Goal: Task Accomplishment & Management: Manage account settings

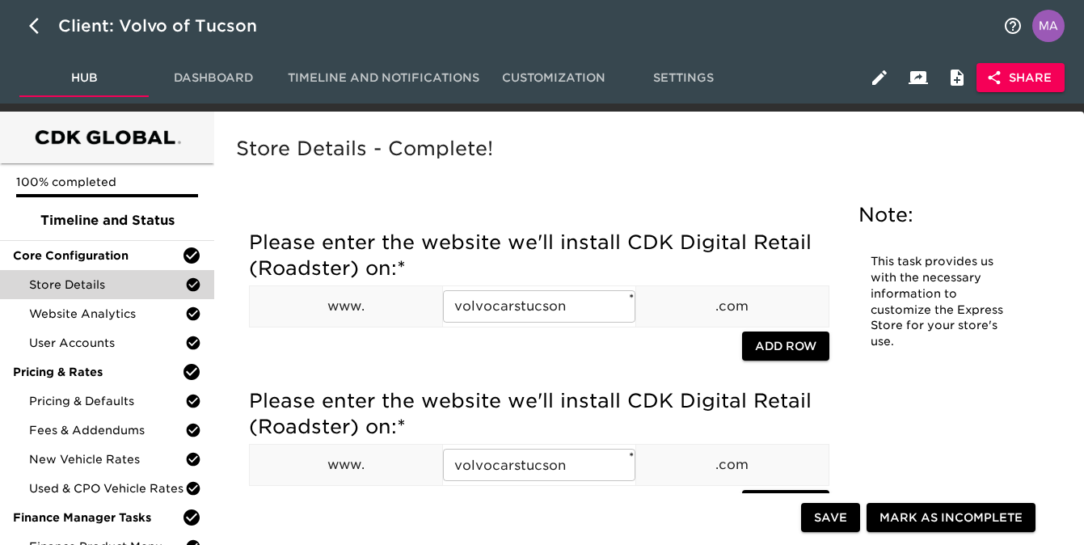
scroll to position [170, 0]
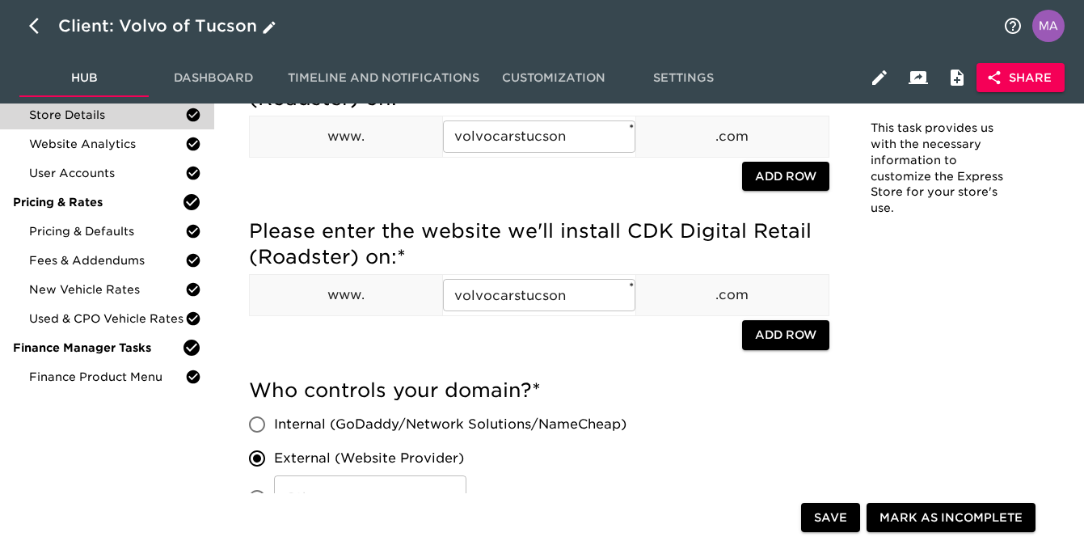
click at [31, 18] on icon "button" at bounding box center [38, 25] width 19 height 19
select select "10"
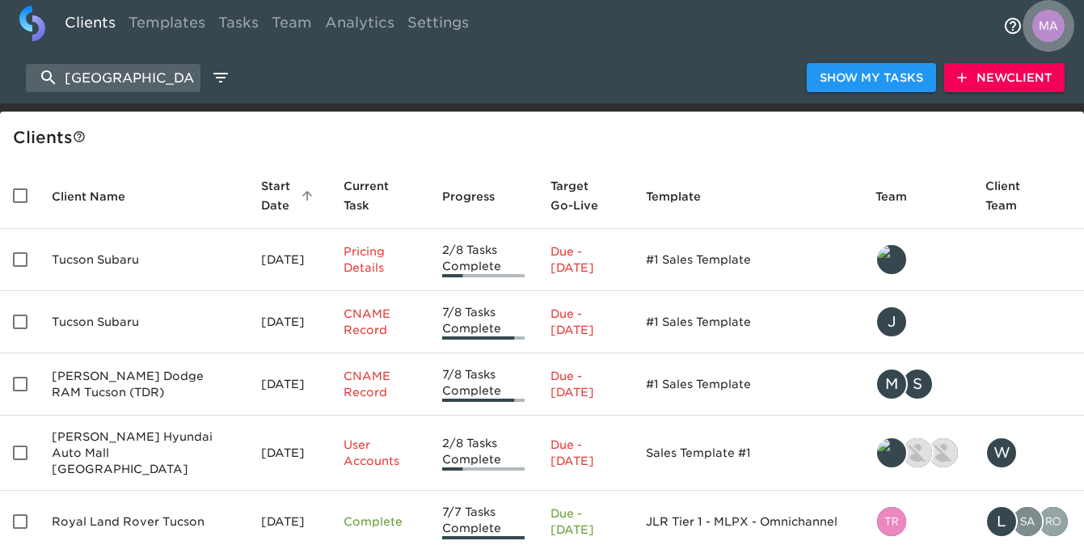
click at [1050, 30] on img "profile" at bounding box center [1049, 26] width 32 height 32
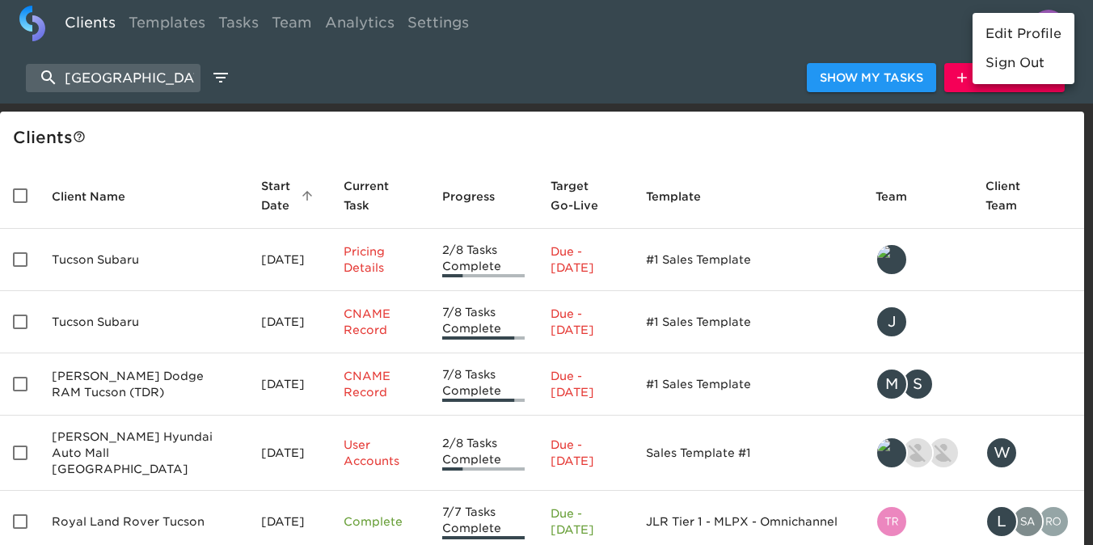
click at [865, 27] on div at bounding box center [546, 272] width 1093 height 545
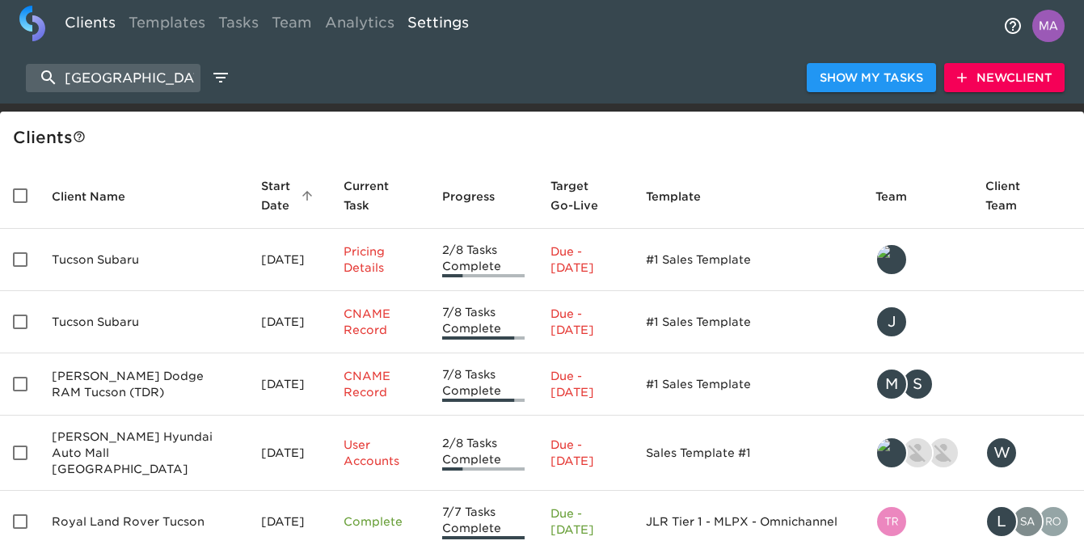
click at [434, 29] on link "Settings" at bounding box center [438, 26] width 74 height 40
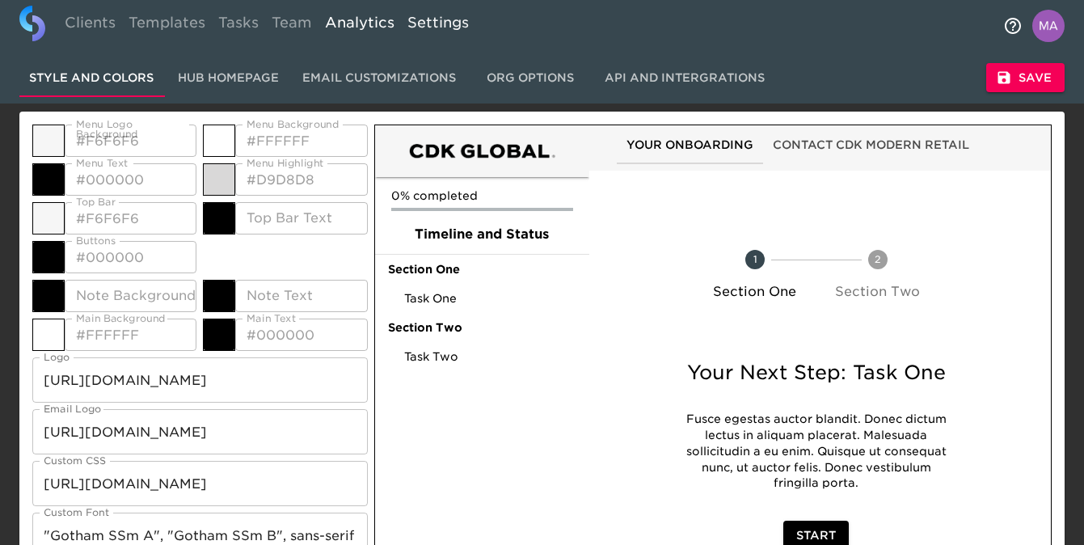
click at [338, 29] on link "Analytics" at bounding box center [360, 26] width 82 height 40
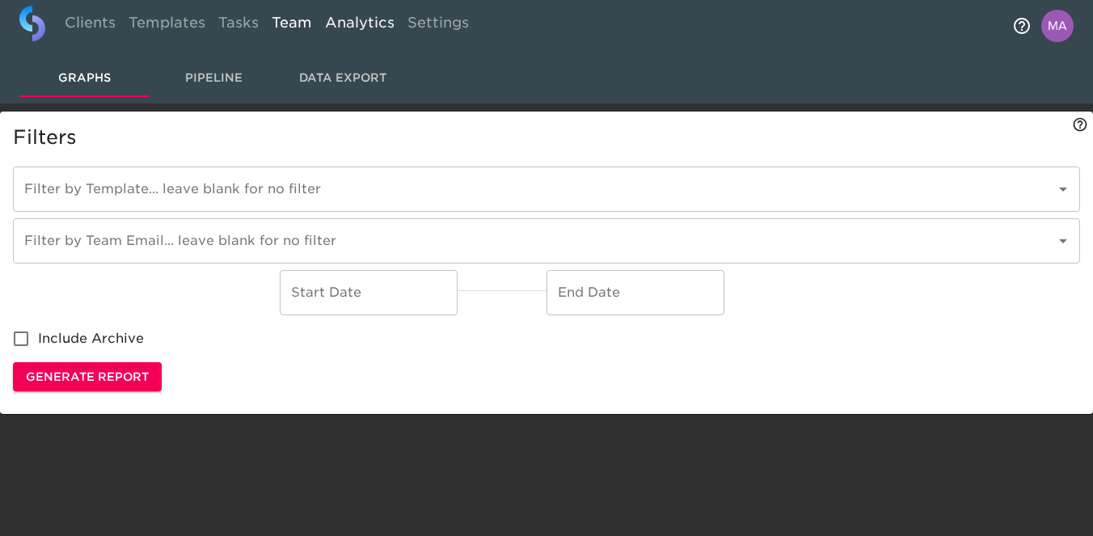
click at [298, 26] on link "Team" at bounding box center [291, 26] width 53 height 40
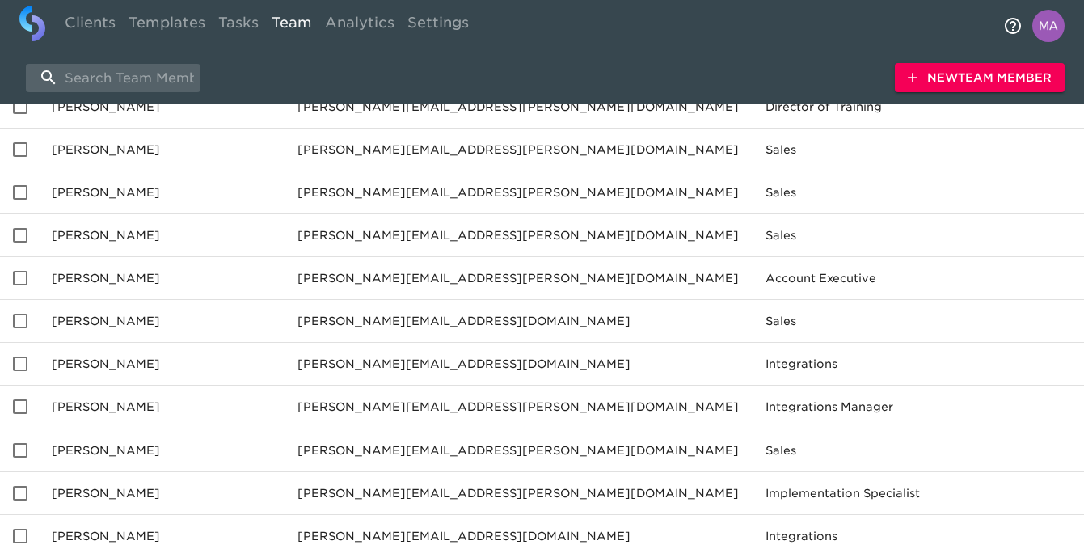
scroll to position [771, 0]
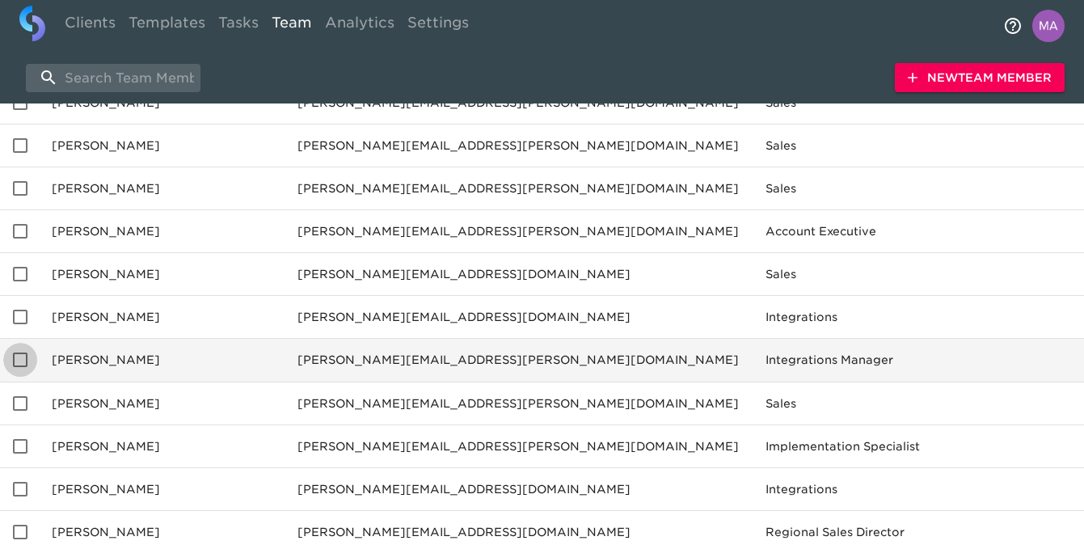
click at [23, 362] on input "enhanced table" at bounding box center [20, 360] width 34 height 34
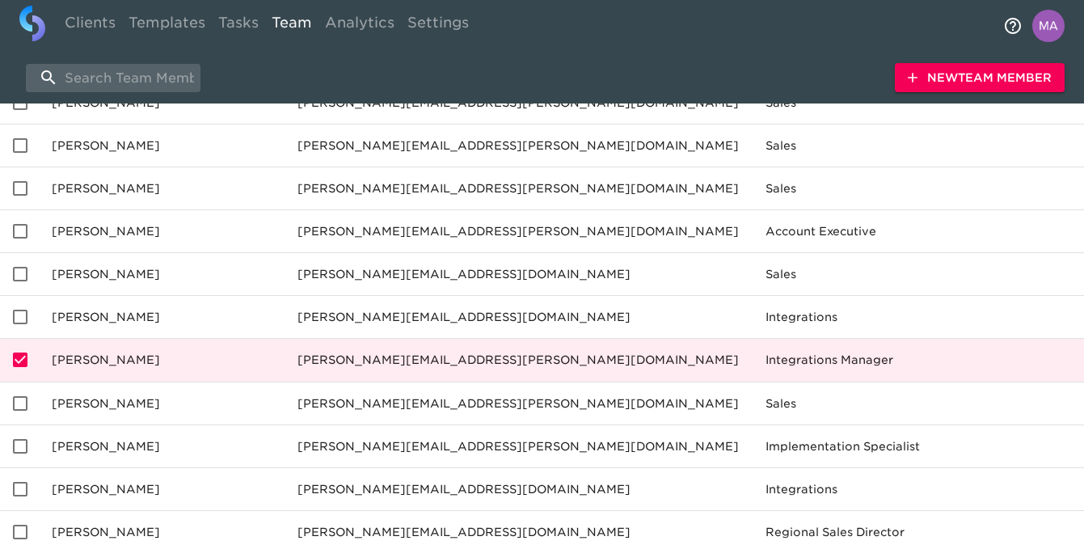
click at [84, 362] on td "[PERSON_NAME]" at bounding box center [162, 360] width 246 height 43
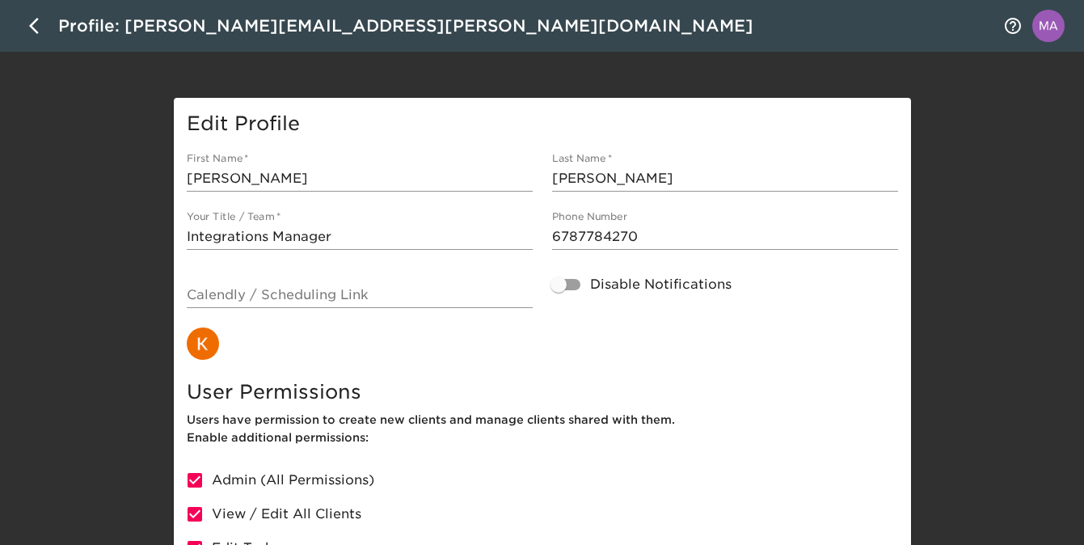
scroll to position [40, 0]
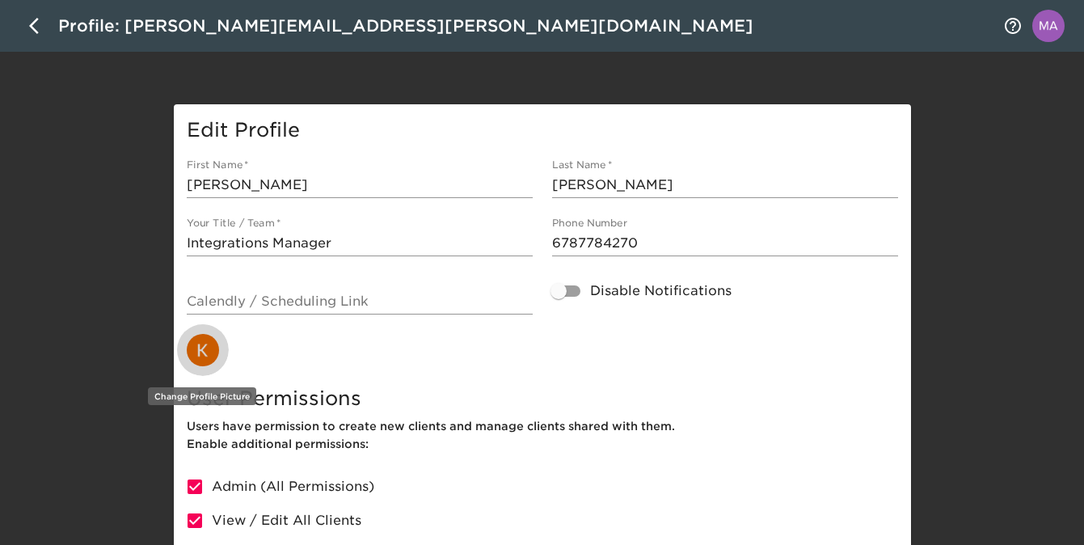
click at [201, 354] on img "button" at bounding box center [203, 350] width 32 height 32
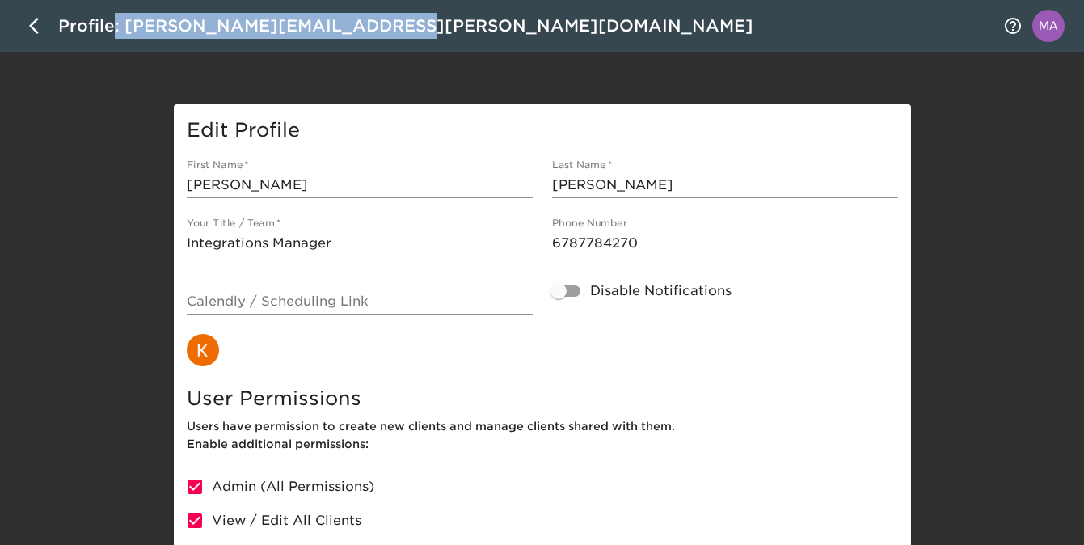
drag, startPoint x: 394, startPoint y: 33, endPoint x: 114, endPoint y: 24, distance: 279.9
click at [114, 25] on div "Profile: [PERSON_NAME][EMAIL_ADDRESS][PERSON_NAME][DOMAIN_NAME]" at bounding box center [542, 26] width 1084 height 52
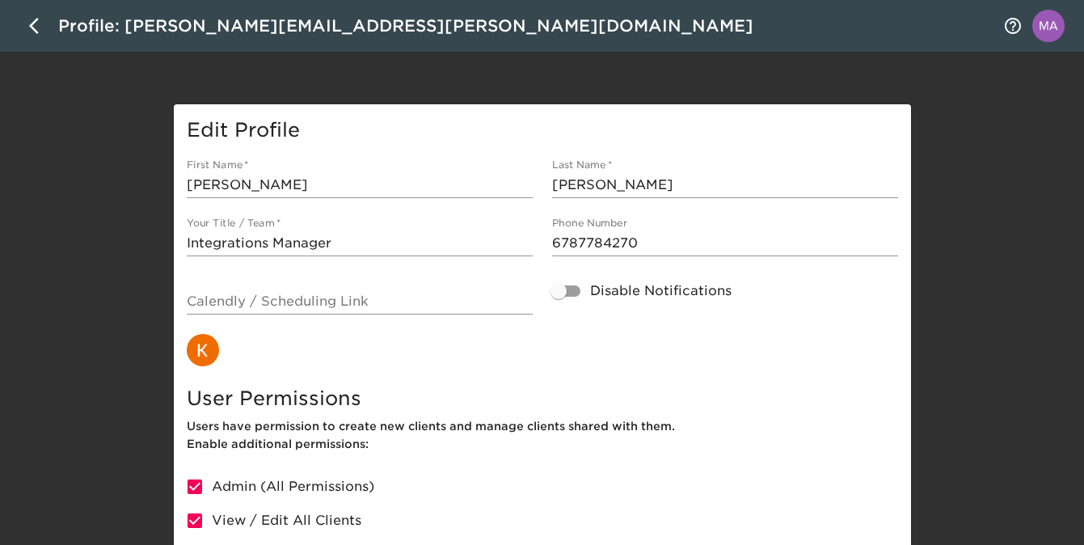
click at [281, 28] on div "Profile: [PERSON_NAME][EMAIL_ADDRESS][PERSON_NAME][DOMAIN_NAME]" at bounding box center [405, 26] width 695 height 26
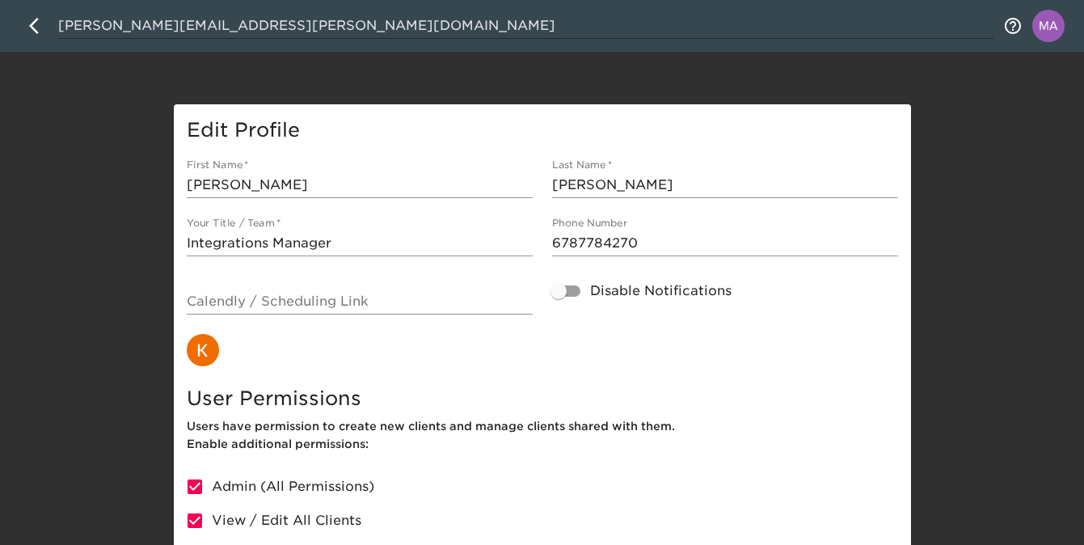
click at [201, 67] on div "[PERSON_NAME][EMAIL_ADDRESS][PERSON_NAME][DOMAIN_NAME] Edit Profile First Name …" at bounding box center [542, 343] width 1084 height 767
click at [34, 25] on icon "button" at bounding box center [38, 25] width 19 height 19
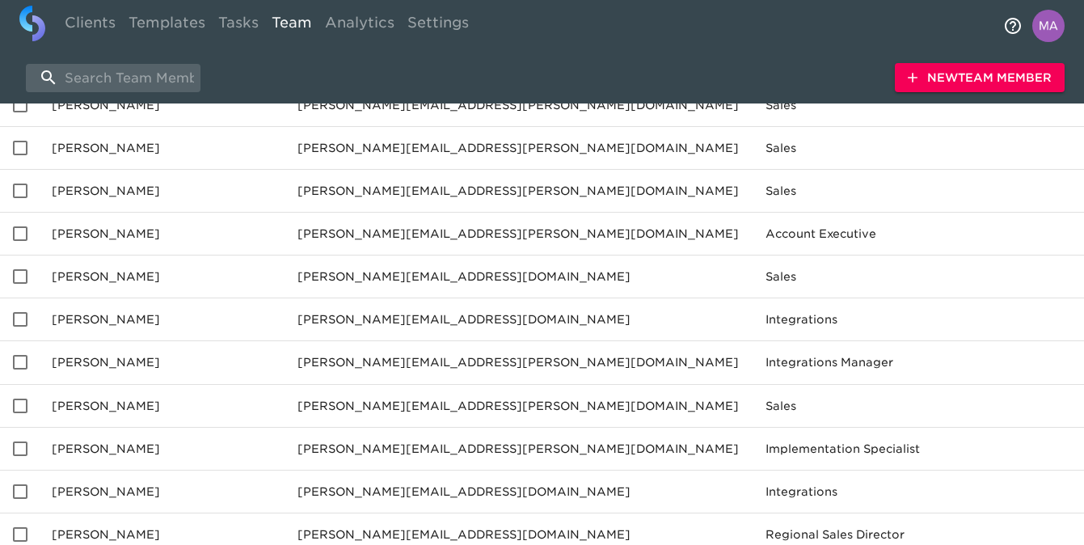
scroll to position [767, 0]
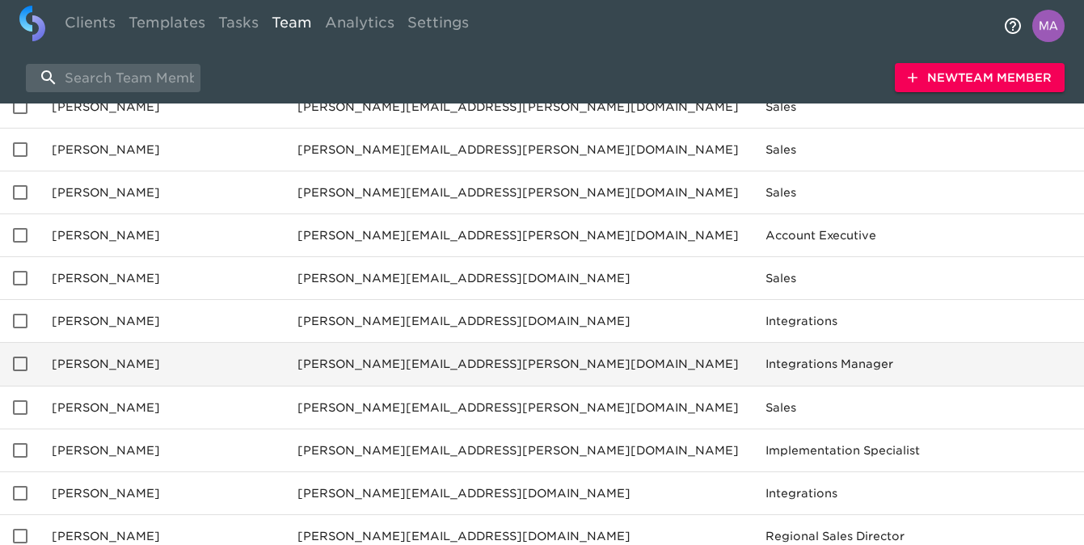
click at [104, 368] on td "[PERSON_NAME]" at bounding box center [162, 364] width 246 height 43
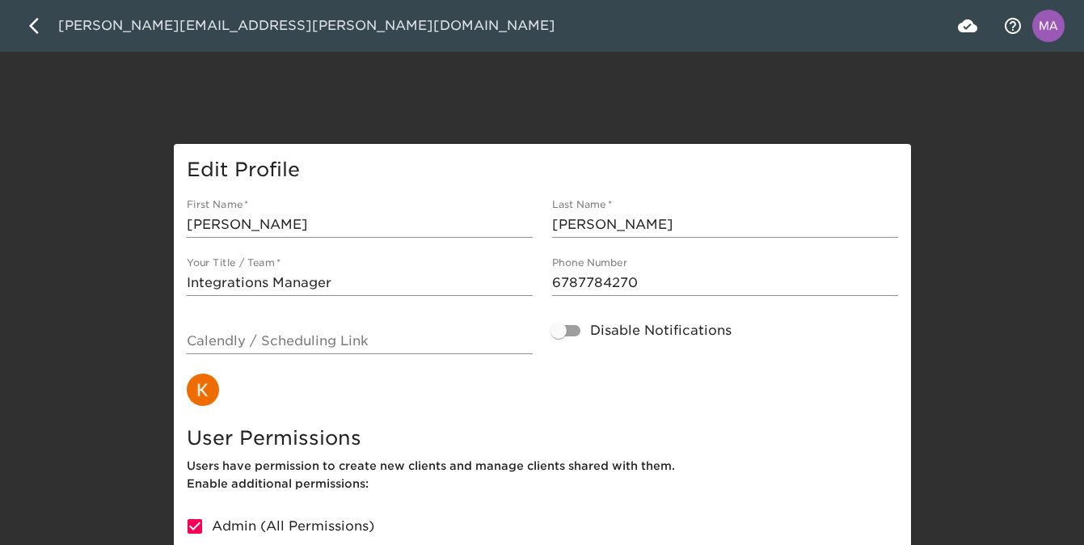
click at [252, 32] on input "[PERSON_NAME][EMAIL_ADDRESS][PERSON_NAME][DOMAIN_NAME]" at bounding box center [500, 26] width 884 height 26
drag, startPoint x: 252, startPoint y: 32, endPoint x: 117, endPoint y: 24, distance: 135.2
click at [117, 24] on input "[PERSON_NAME][EMAIL_ADDRESS][PERSON_NAME][DOMAIN_NAME]" at bounding box center [500, 26] width 884 height 26
click at [267, 29] on input "[PERSON_NAME][EMAIL_ADDRESS][PERSON_NAME][DOMAIN_NAME]" at bounding box center [526, 26] width 936 height 26
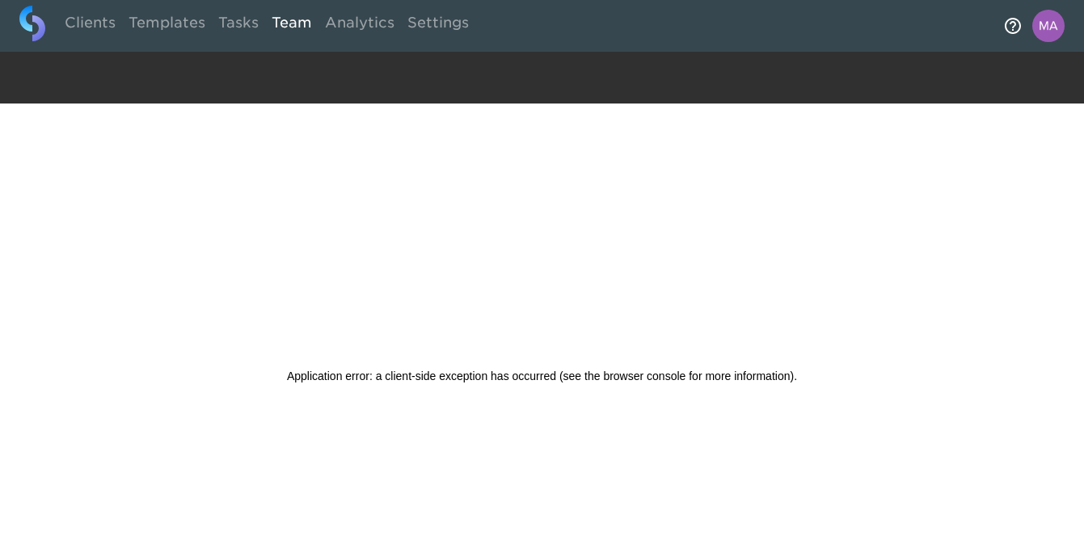
click at [279, 19] on link "Team" at bounding box center [291, 26] width 53 height 40
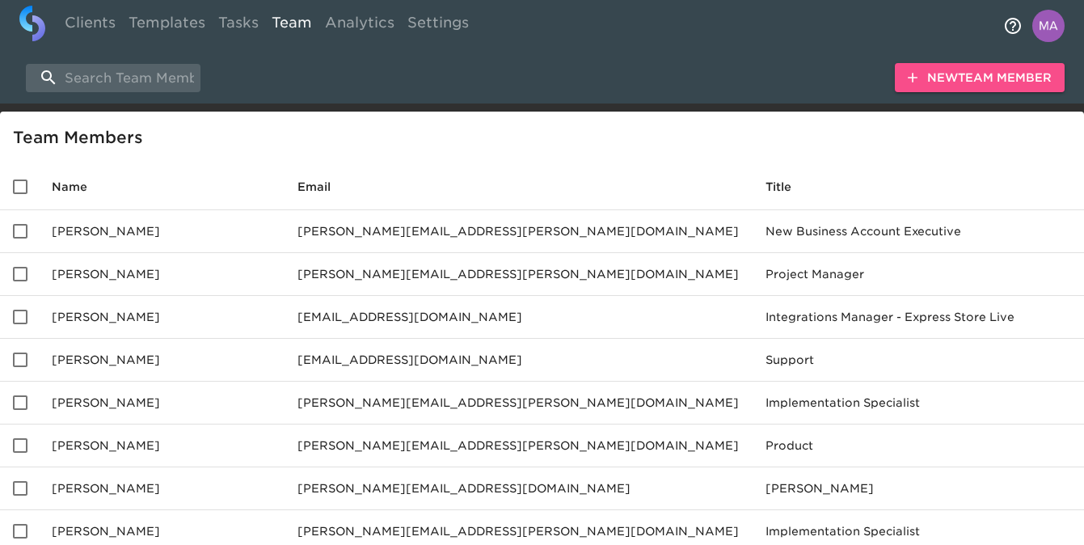
click at [1034, 64] on button "New Team Member" at bounding box center [980, 78] width 170 height 30
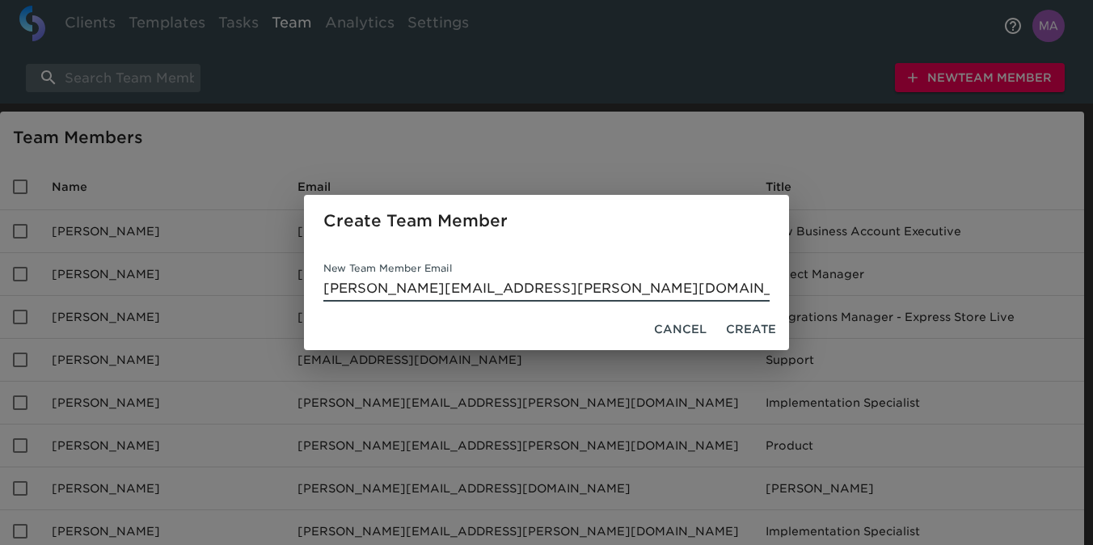
type input "[PERSON_NAME][EMAIL_ADDRESS][PERSON_NAME][DOMAIN_NAME]"
click at [745, 329] on span "Create" at bounding box center [751, 329] width 50 height 20
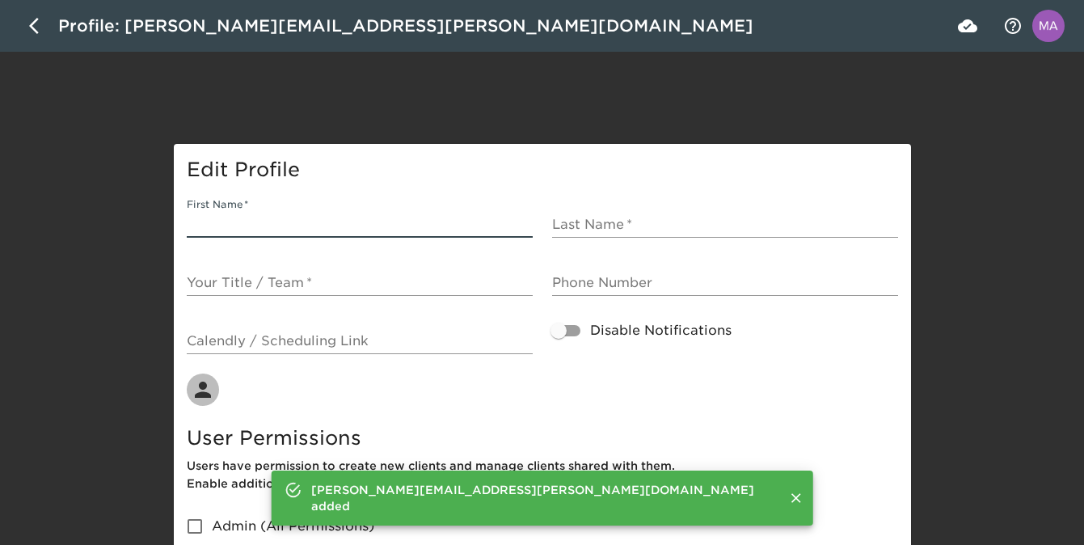
click at [387, 231] on input "First Name   *" at bounding box center [360, 225] width 346 height 26
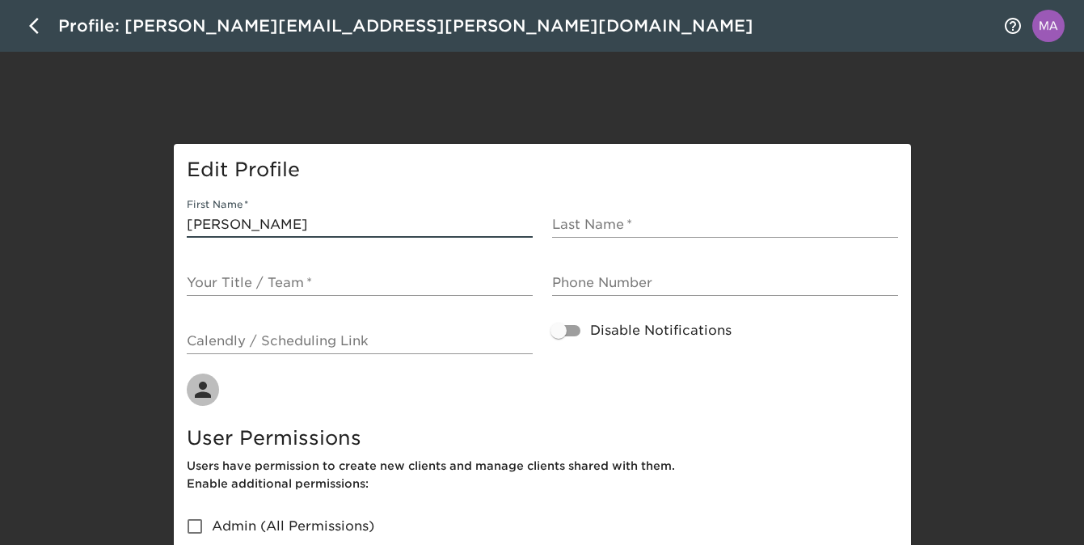
type input "[PERSON_NAME]"
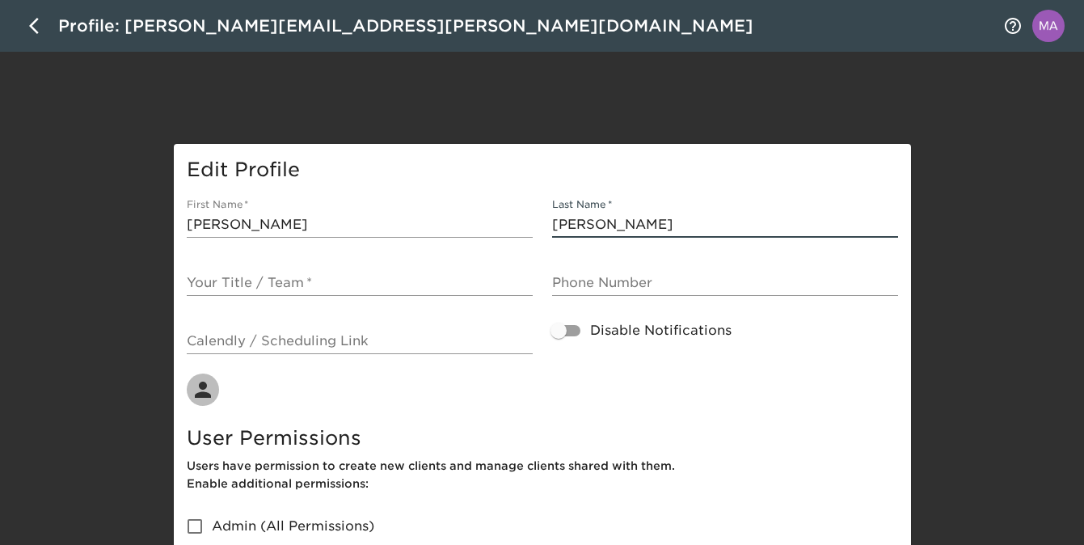
type input "[PERSON_NAME]"
click at [268, 285] on input "Your Title / Team   *" at bounding box center [360, 283] width 346 height 26
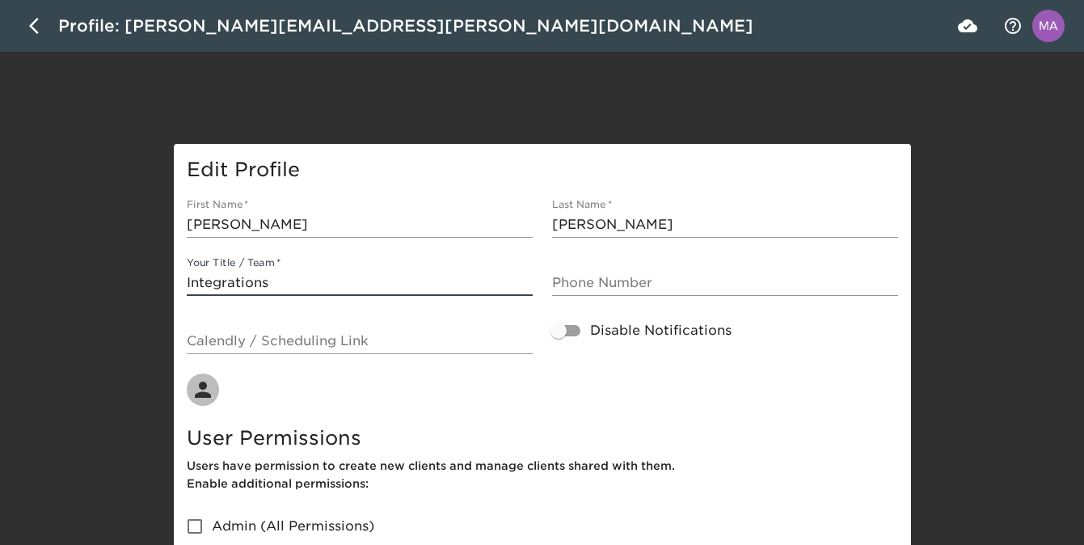
type input "Integrations"
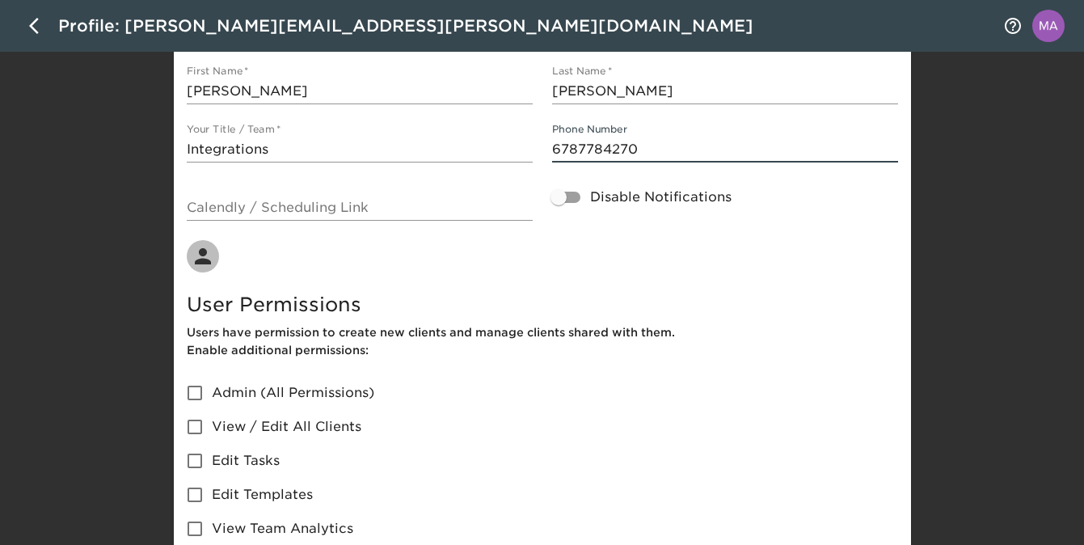
scroll to position [219, 0]
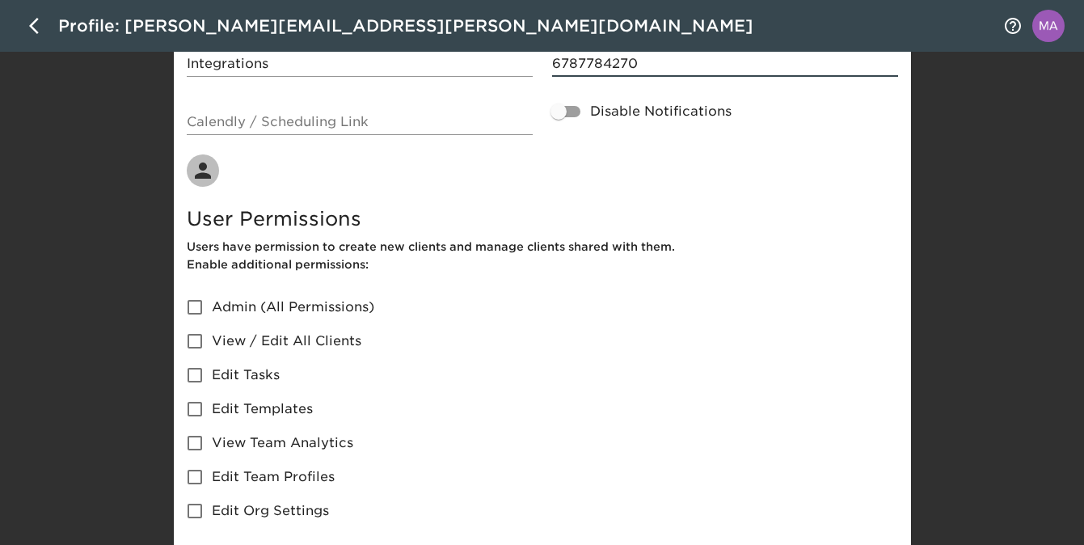
type input "6787784270"
click at [189, 311] on input "Admin (All Permissions)" at bounding box center [195, 307] width 34 height 34
checkbox input "true"
click at [196, 349] on input "View / Edit All Clients" at bounding box center [195, 341] width 34 height 34
checkbox input "true"
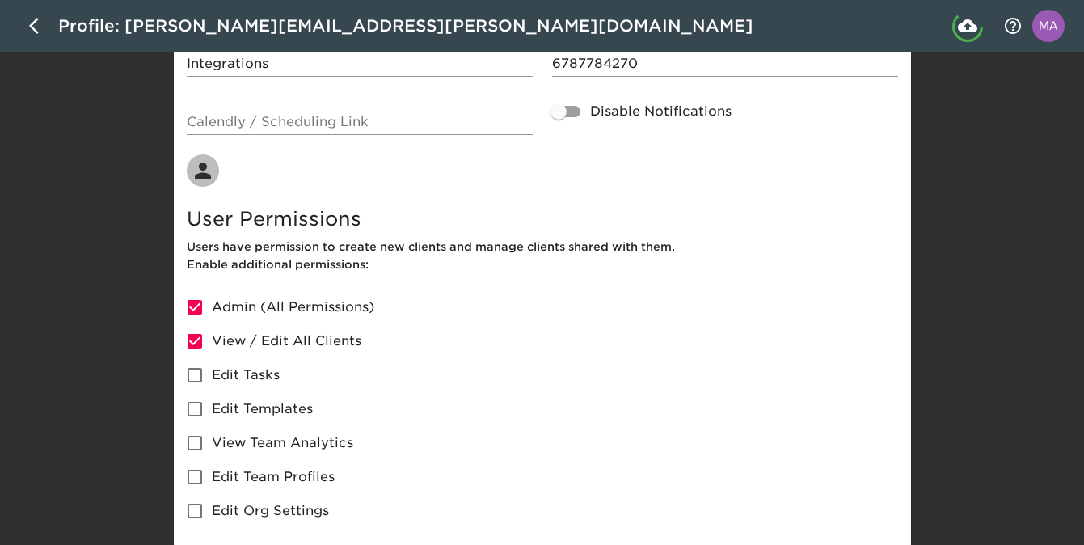
click at [195, 375] on input "Edit Tasks" at bounding box center [195, 375] width 34 height 34
checkbox input "true"
click at [201, 414] on input "Edit Templates" at bounding box center [195, 409] width 34 height 34
checkbox input "true"
click at [201, 443] on input "View Team Analytics" at bounding box center [195, 443] width 34 height 34
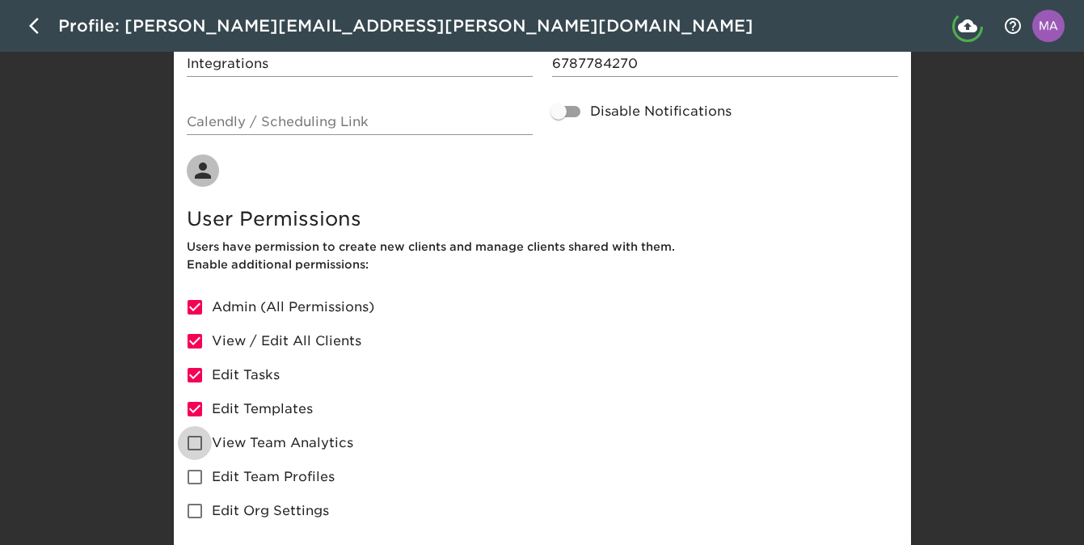
checkbox input "true"
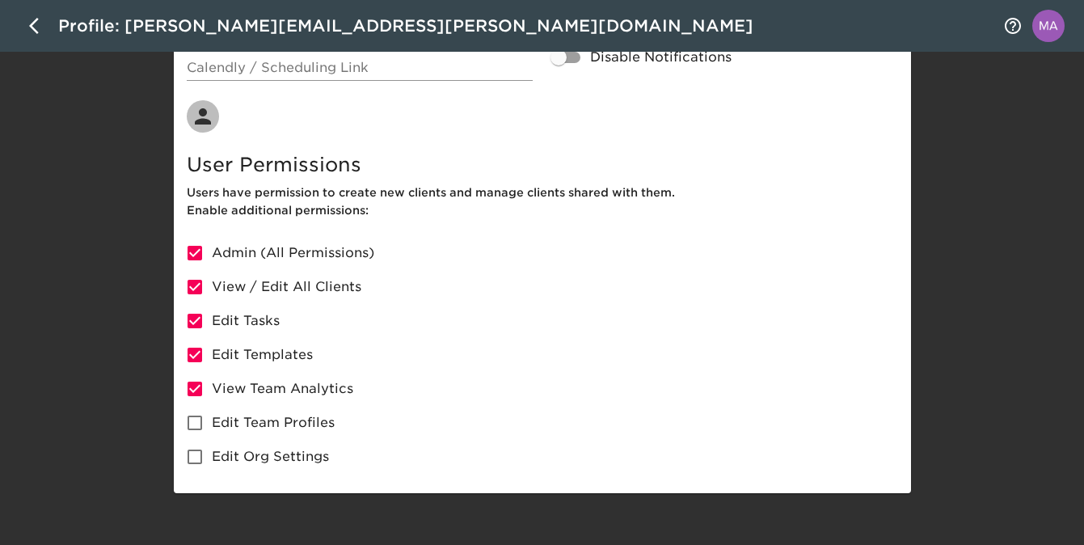
click at [197, 426] on input "Edit Team Profiles" at bounding box center [195, 423] width 34 height 34
checkbox input "true"
click at [197, 449] on input "Edit Org Settings" at bounding box center [195, 457] width 34 height 34
checkbox input "true"
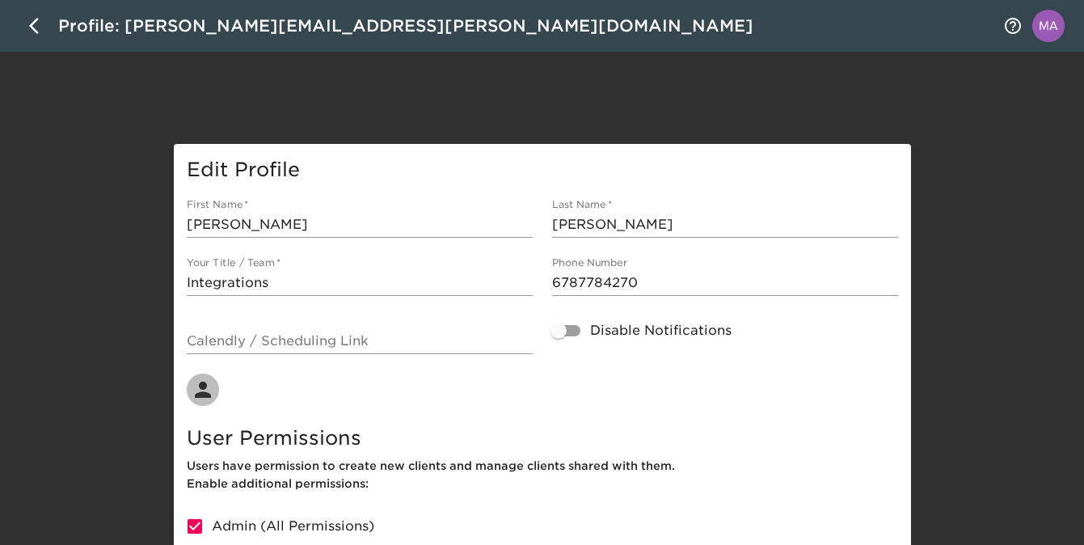
click at [36, 31] on icon "button" at bounding box center [34, 26] width 10 height 16
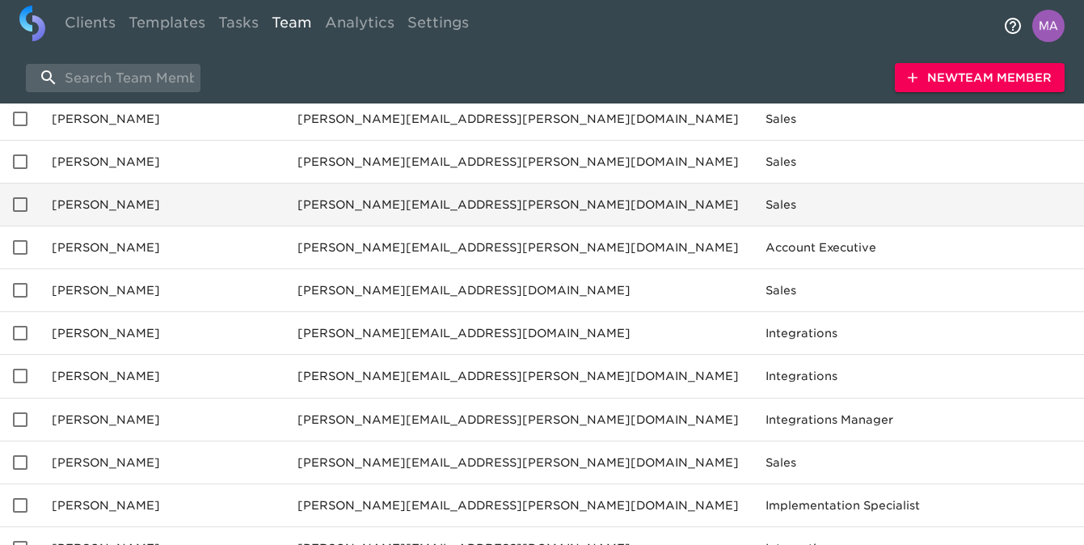
scroll to position [767, 0]
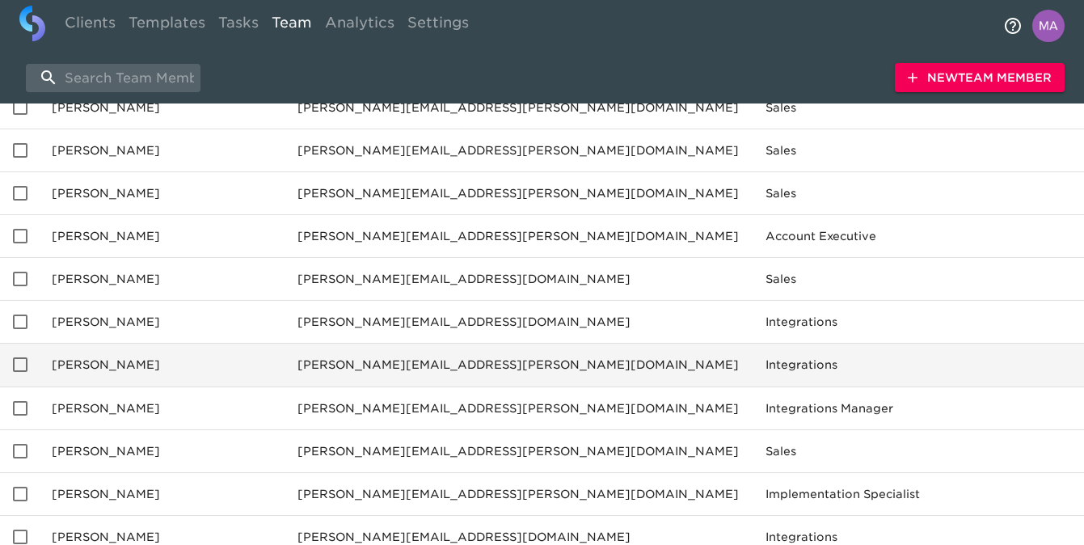
click at [74, 365] on td "[PERSON_NAME]" at bounding box center [162, 365] width 246 height 43
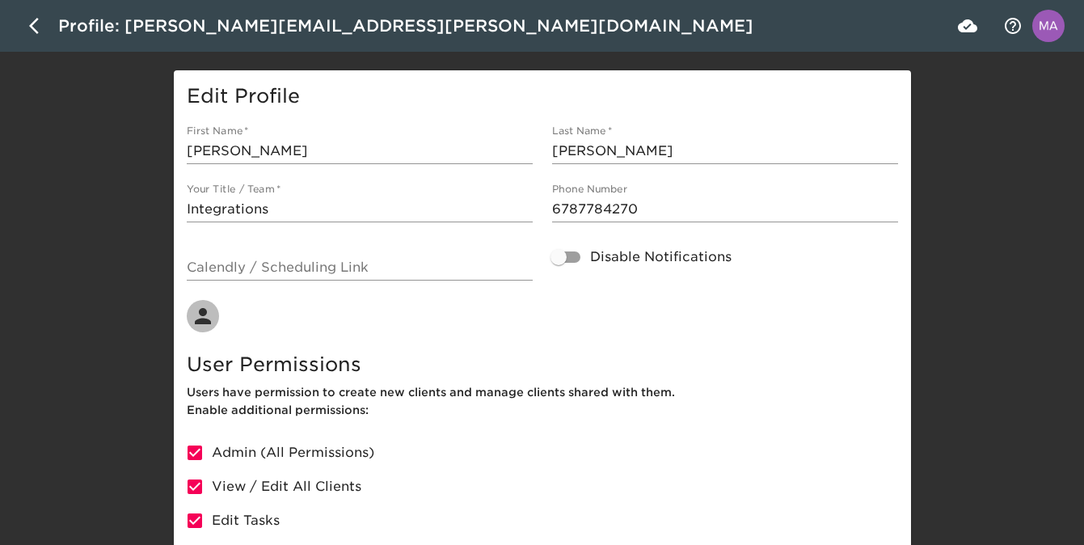
scroll to position [73, 0]
click at [557, 249] on Notifications "Disable Notifications" at bounding box center [559, 258] width 92 height 31
checkbox Notifications "true"
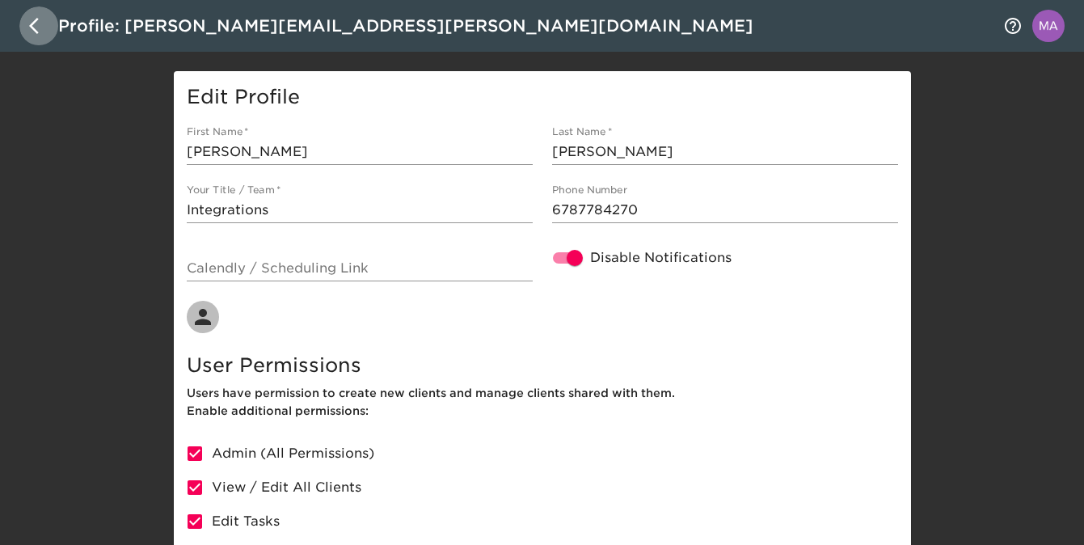
click at [44, 32] on icon "button" at bounding box center [38, 25] width 19 height 19
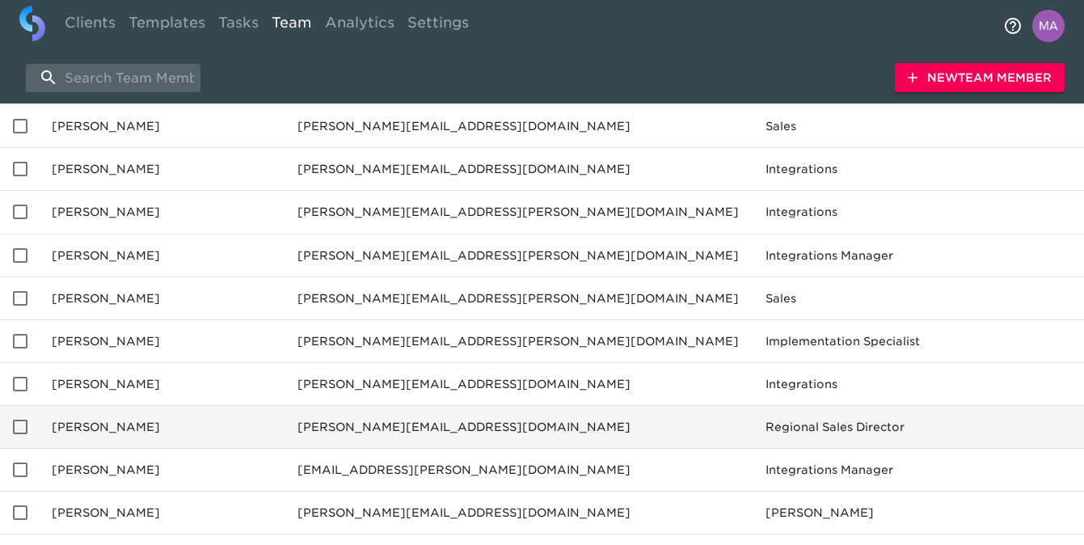
scroll to position [852, 0]
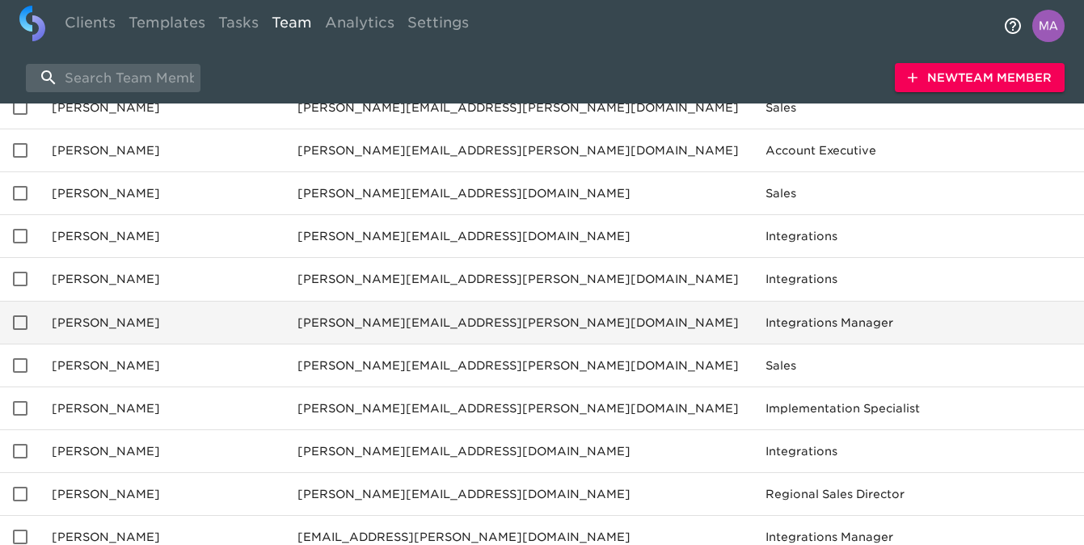
click at [100, 327] on td "[PERSON_NAME]" at bounding box center [162, 322] width 246 height 43
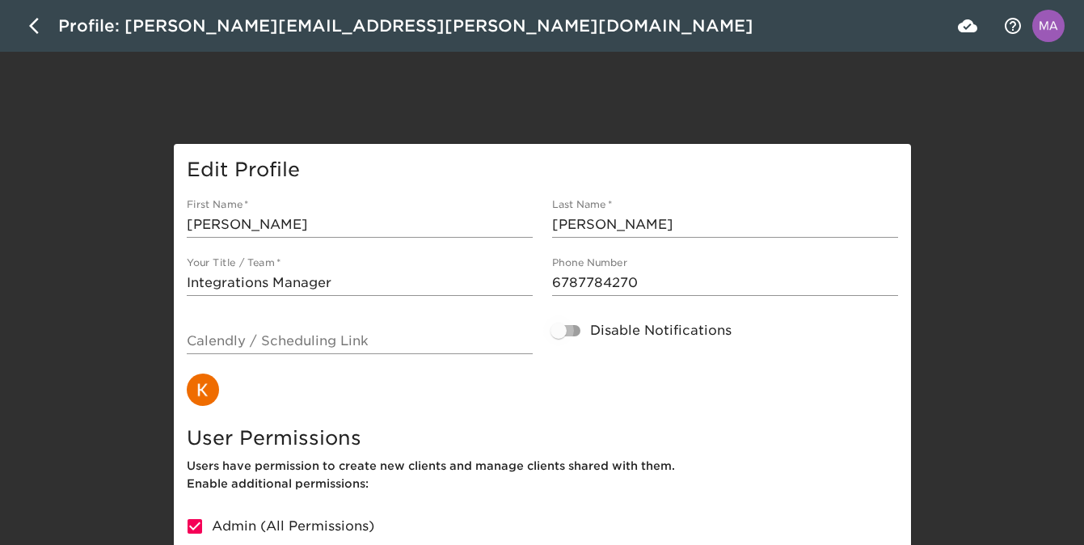
click at [579, 332] on Notifications "Disable Notifications" at bounding box center [559, 330] width 92 height 31
checkbox Notifications "true"
click at [36, 27] on icon "button" at bounding box center [38, 25] width 19 height 19
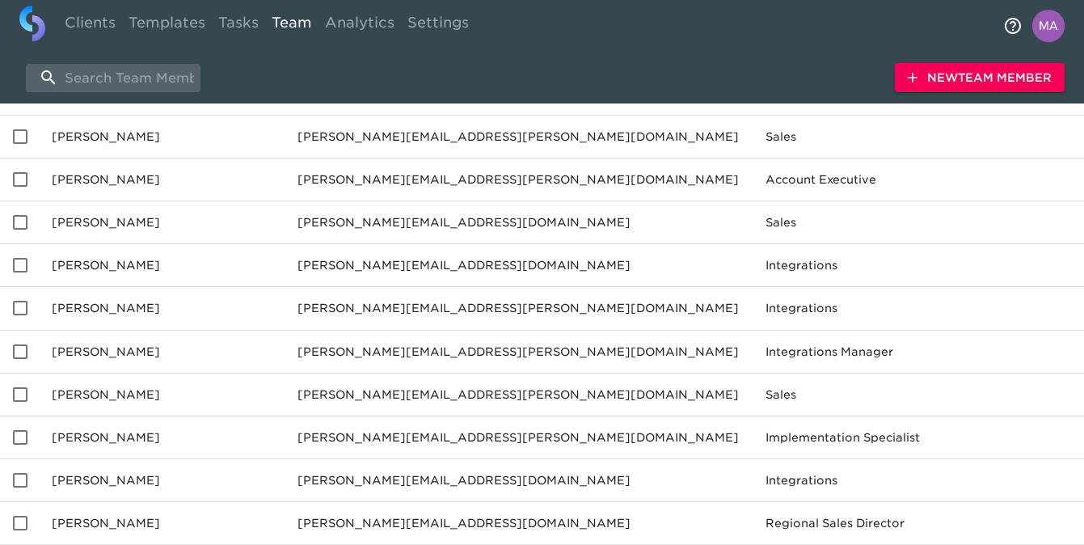
scroll to position [823, 0]
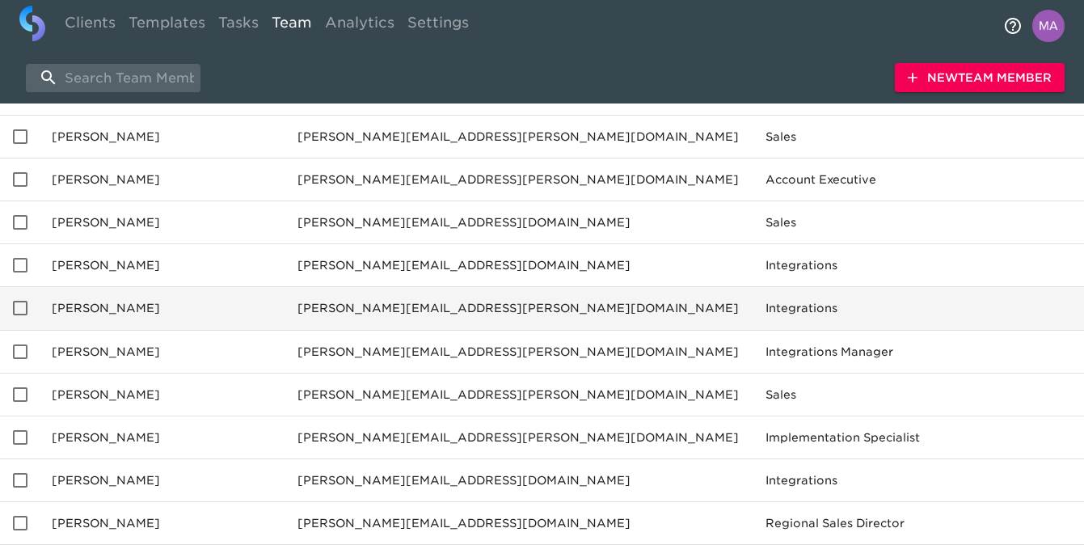
click at [103, 309] on td "[PERSON_NAME]" at bounding box center [162, 308] width 246 height 43
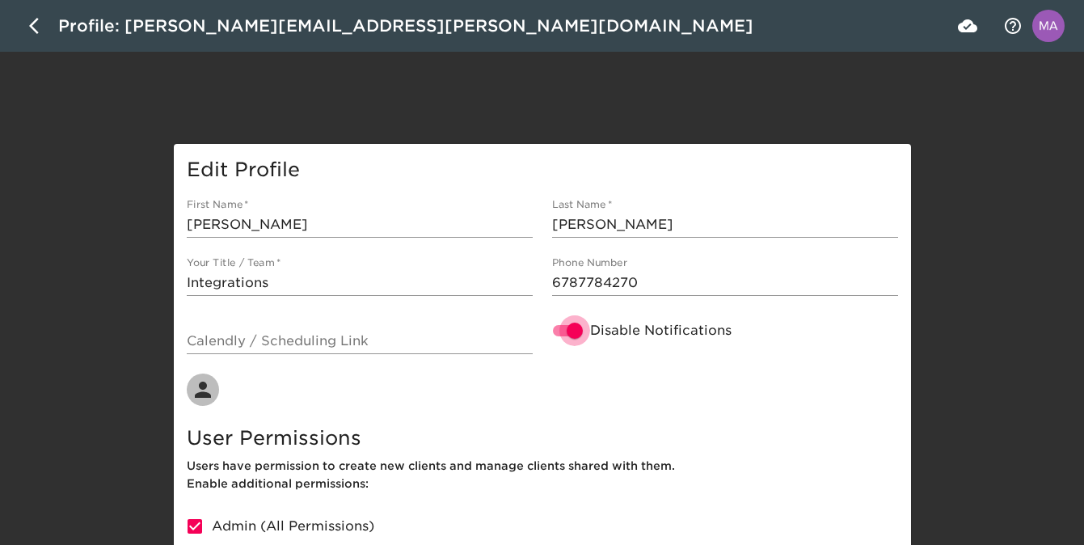
click at [576, 328] on Notifications "Disable Notifications" at bounding box center [575, 330] width 92 height 31
checkbox Notifications "false"
click at [38, 14] on button "button" at bounding box center [38, 25] width 39 height 39
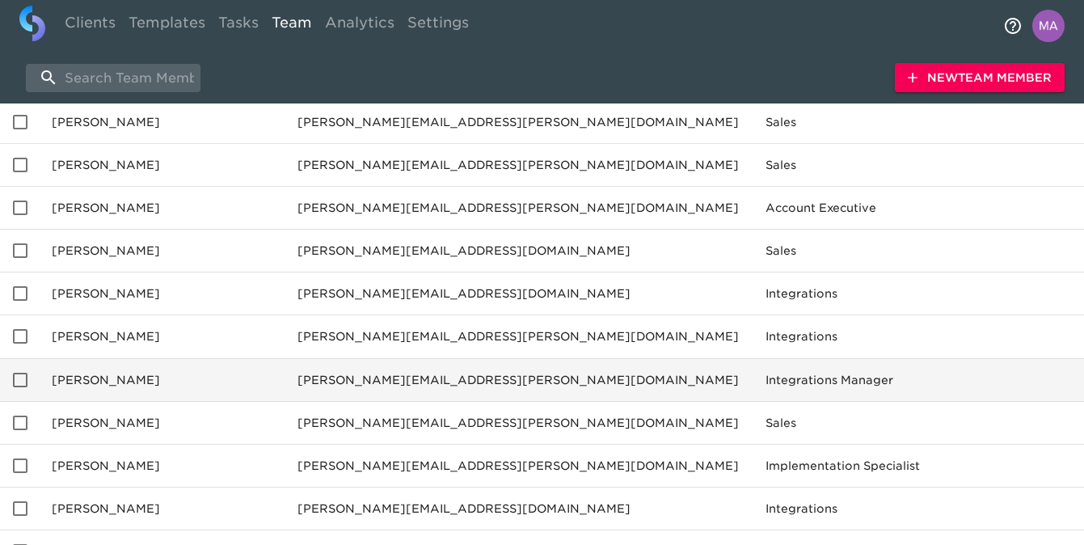
scroll to position [792, 0]
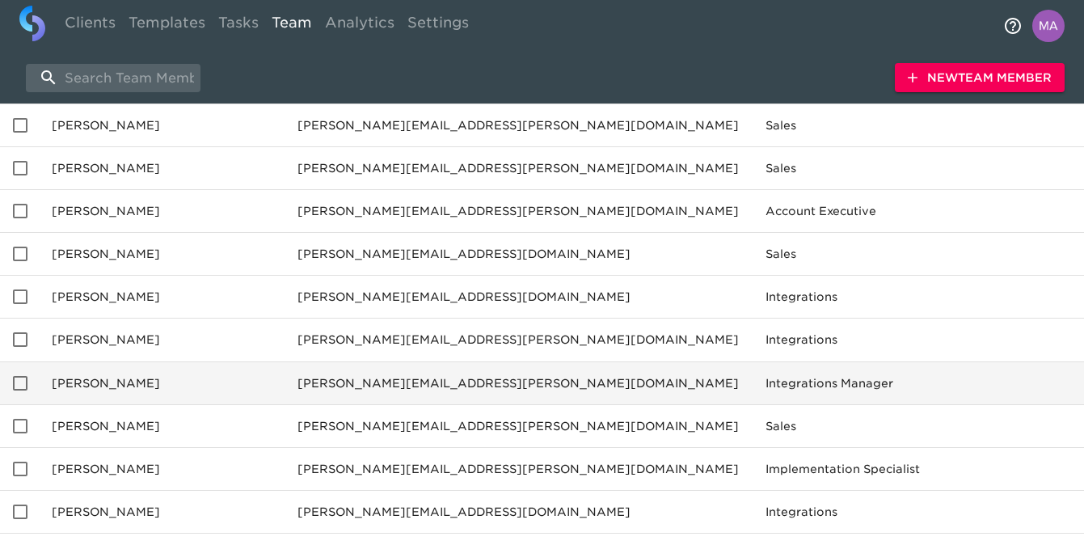
click at [105, 389] on td "[PERSON_NAME]" at bounding box center [162, 382] width 246 height 43
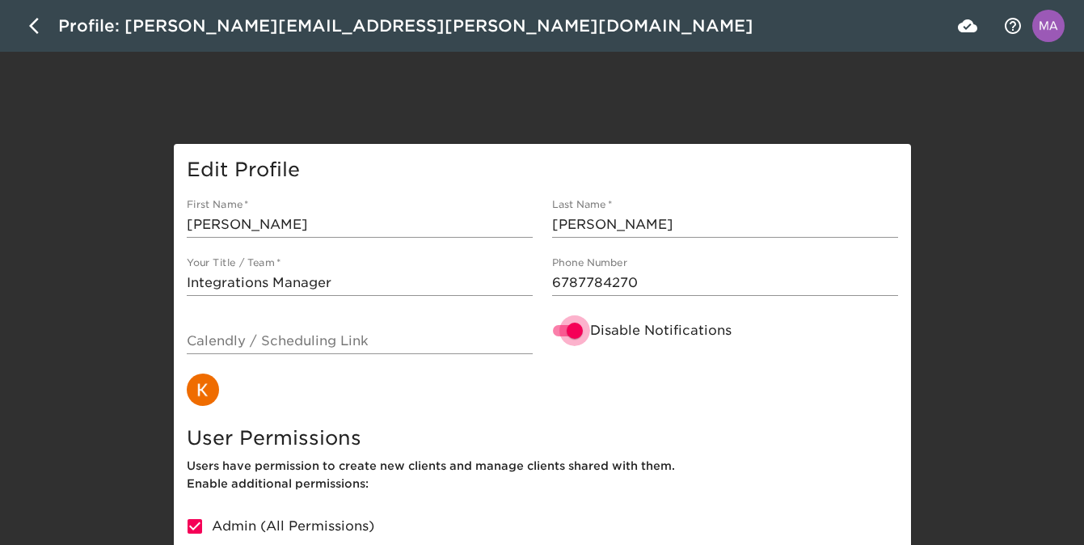
click at [569, 325] on Notifications "Disable Notifications" at bounding box center [575, 330] width 92 height 31
checkbox Notifications "false"
click at [41, 27] on icon "button" at bounding box center [38, 25] width 19 height 19
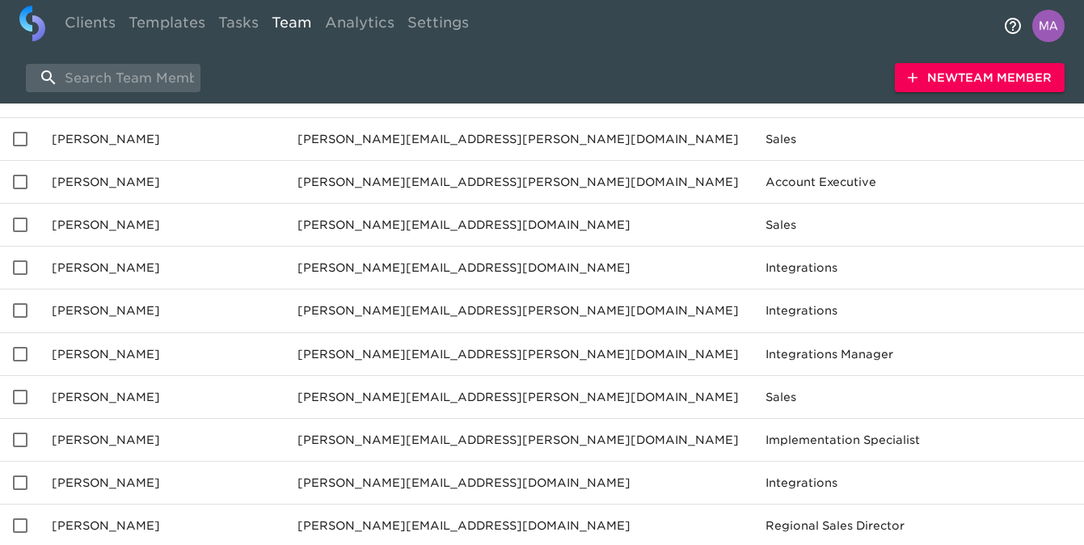
scroll to position [779, 0]
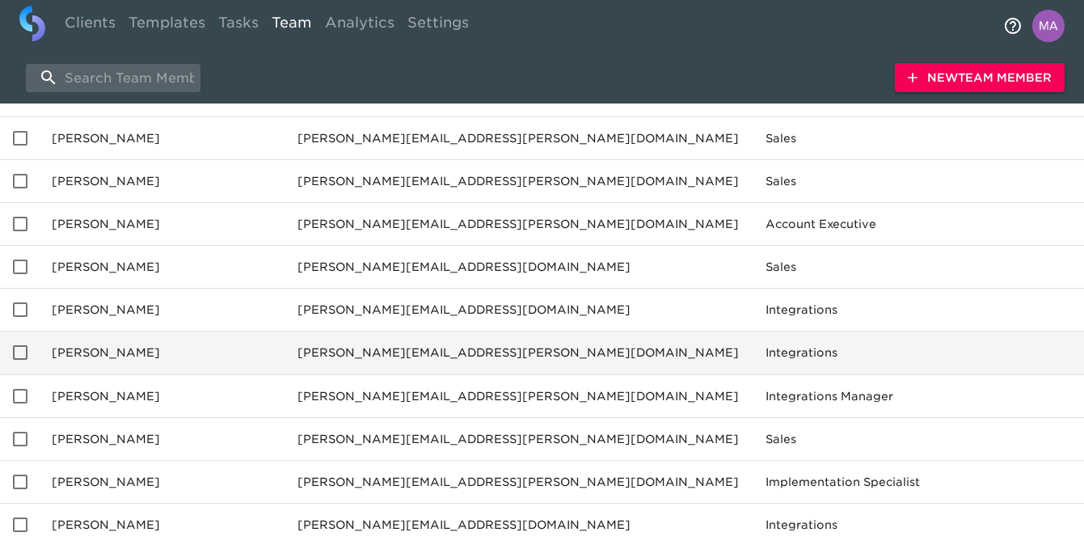
click at [91, 351] on td "[PERSON_NAME]" at bounding box center [162, 353] width 246 height 43
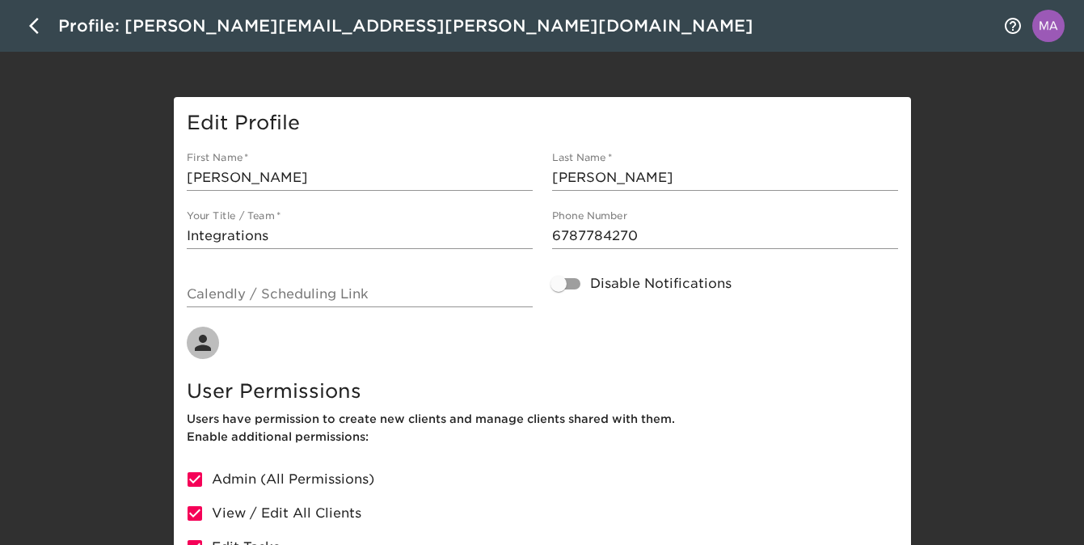
scroll to position [45, 0]
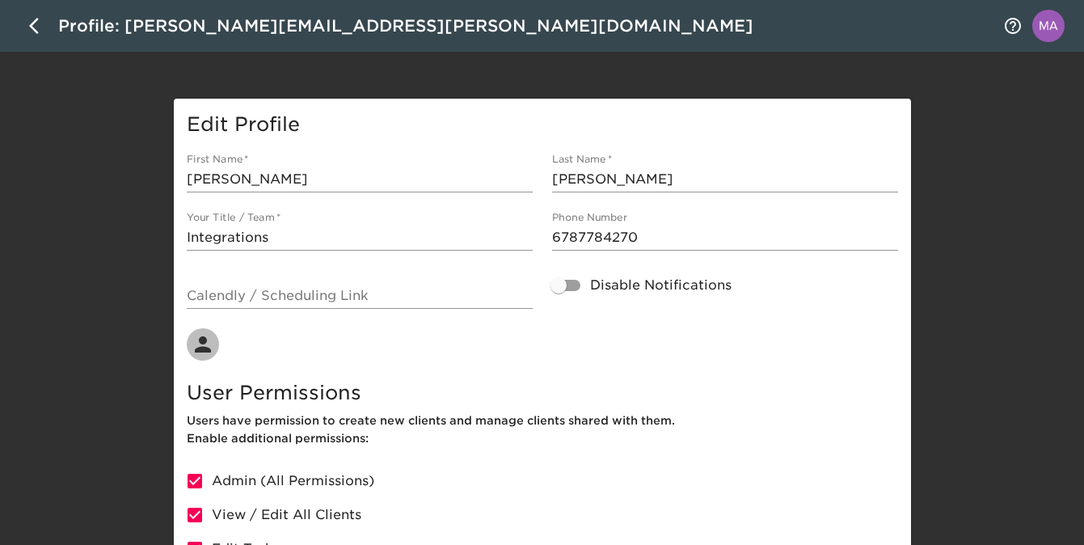
click at [209, 339] on icon "button" at bounding box center [203, 344] width 24 height 24
click at [1017, 22] on icon "notifications" at bounding box center [1013, 25] width 19 height 19
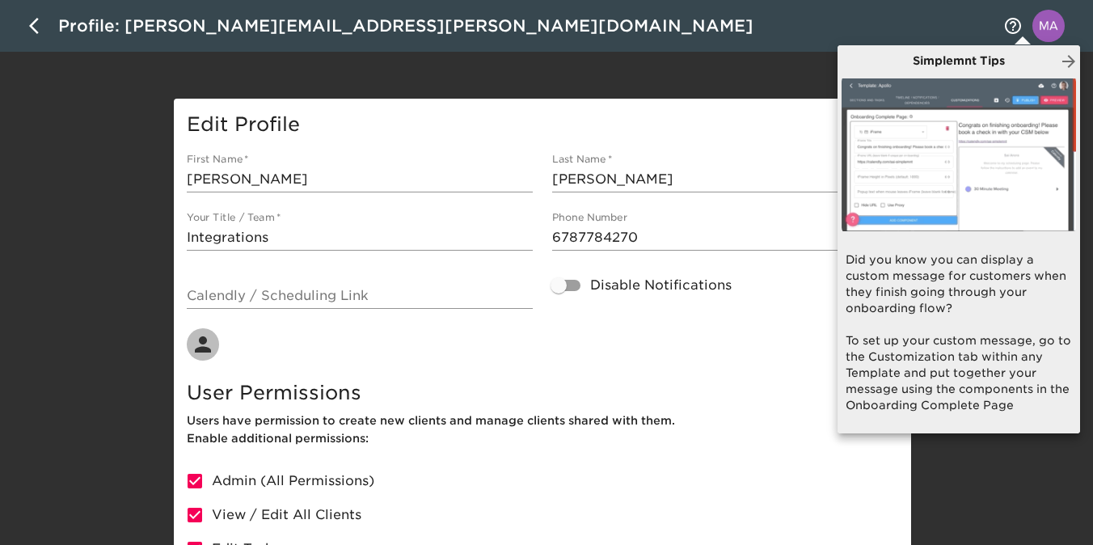
click at [647, 74] on div at bounding box center [546, 272] width 1093 height 545
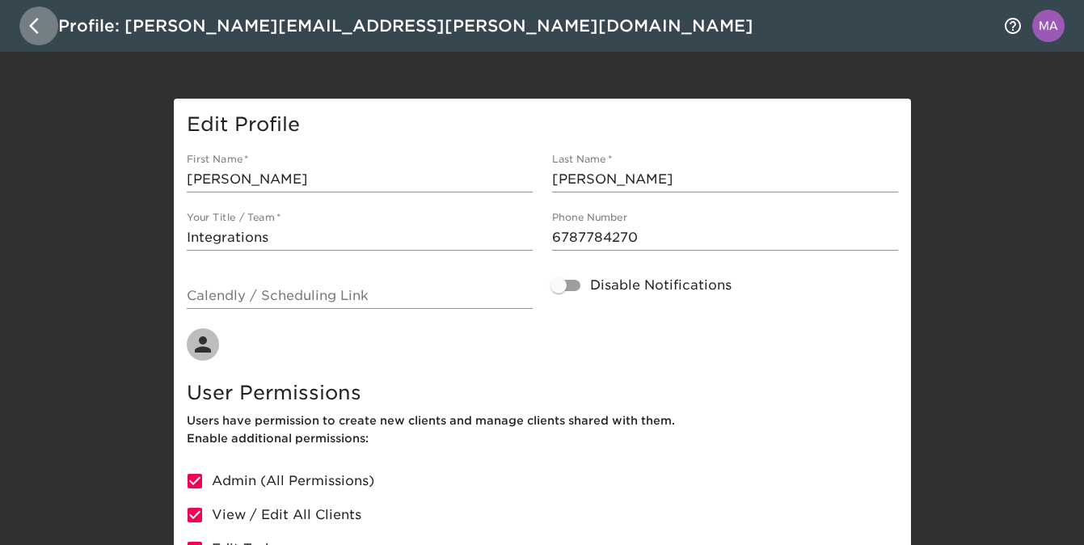
click at [39, 27] on icon "button" at bounding box center [38, 25] width 19 height 19
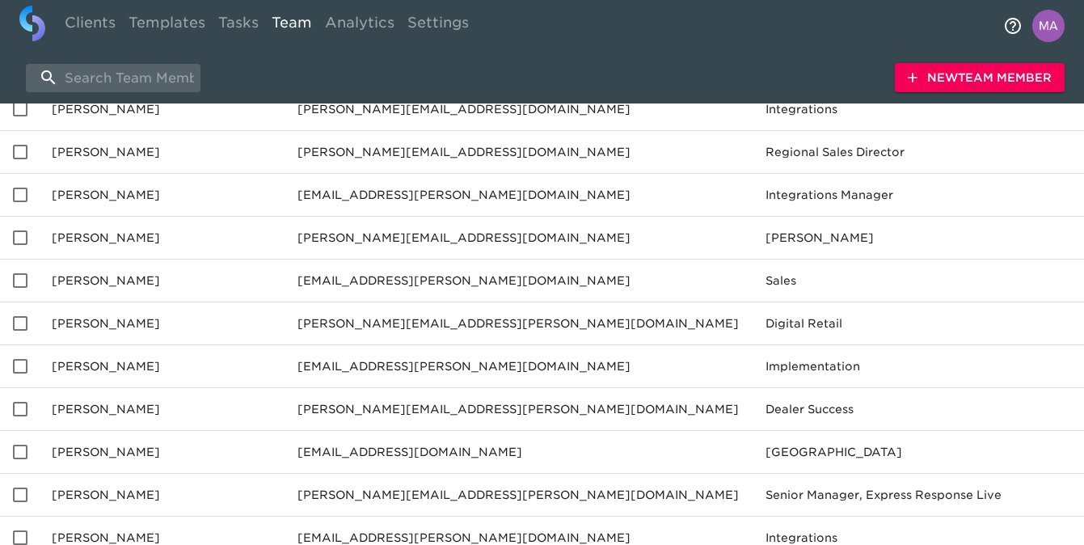
scroll to position [1194, 0]
click at [1051, 25] on img "profile" at bounding box center [1049, 26] width 32 height 32
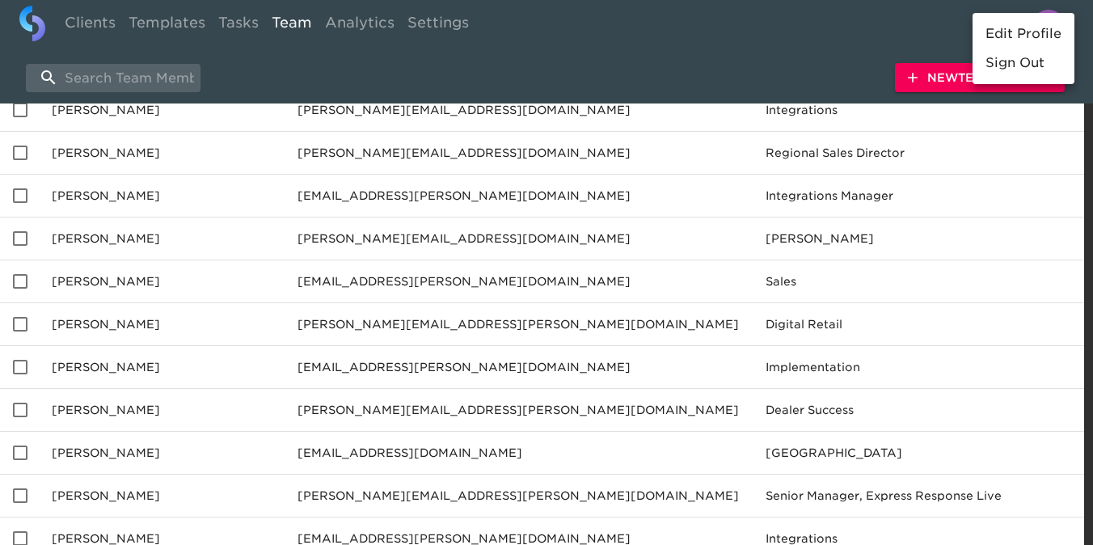
click at [750, 11] on div at bounding box center [546, 272] width 1093 height 545
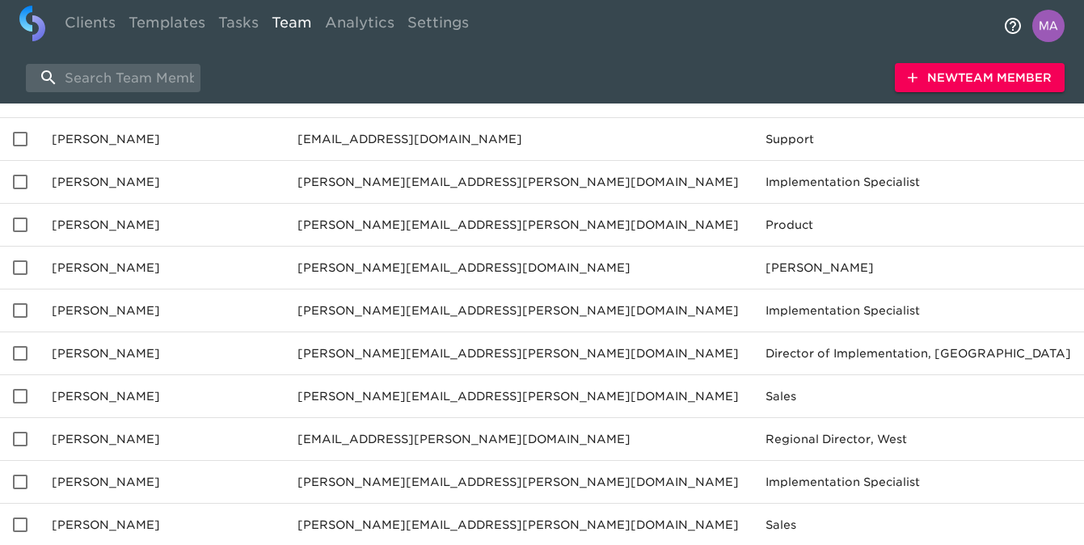
scroll to position [49, 0]
